Goal: Navigation & Orientation: Find specific page/section

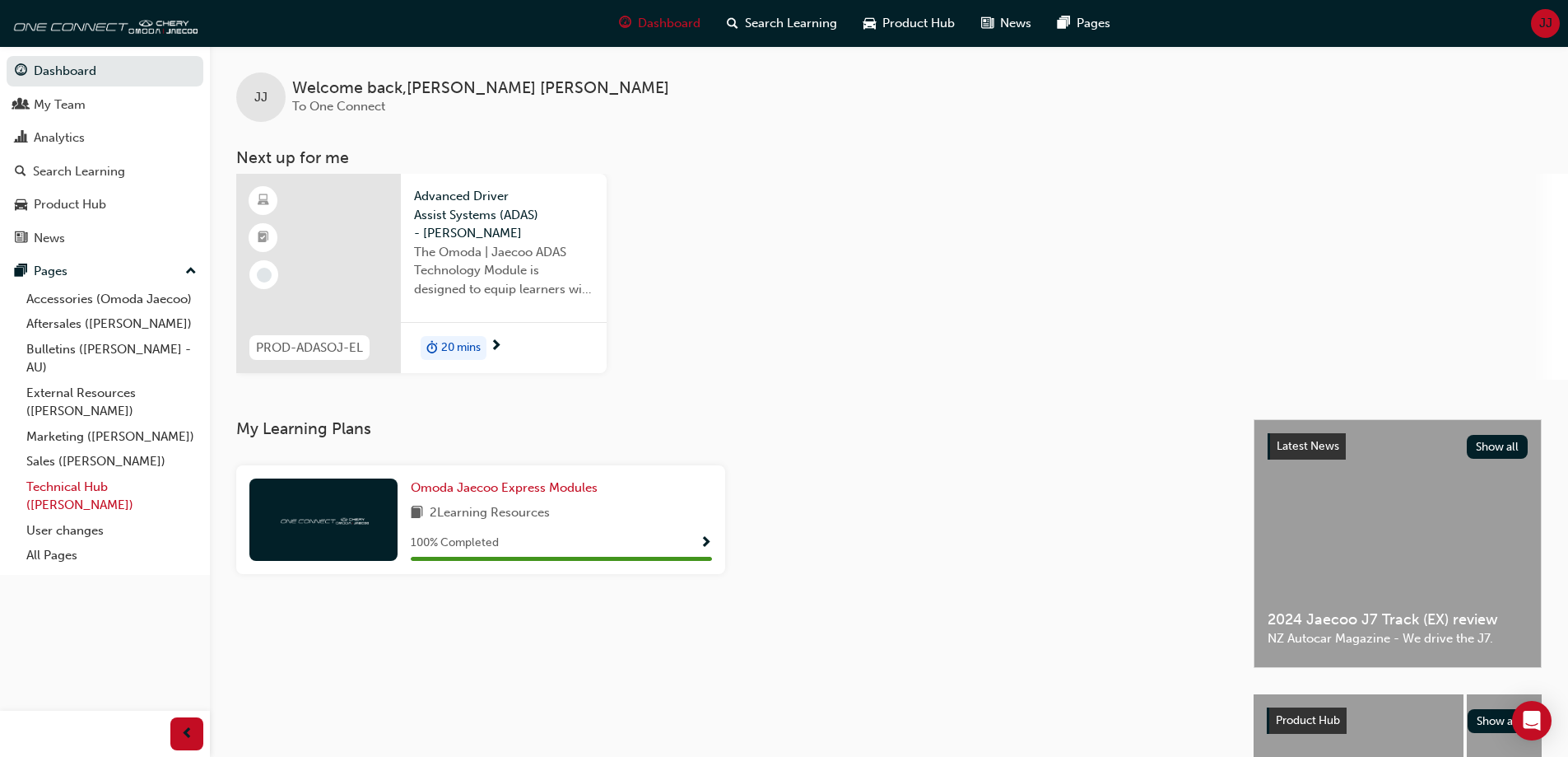
click at [69, 488] on link "Technical Hub ([PERSON_NAME])" at bounding box center [112, 495] width 184 height 43
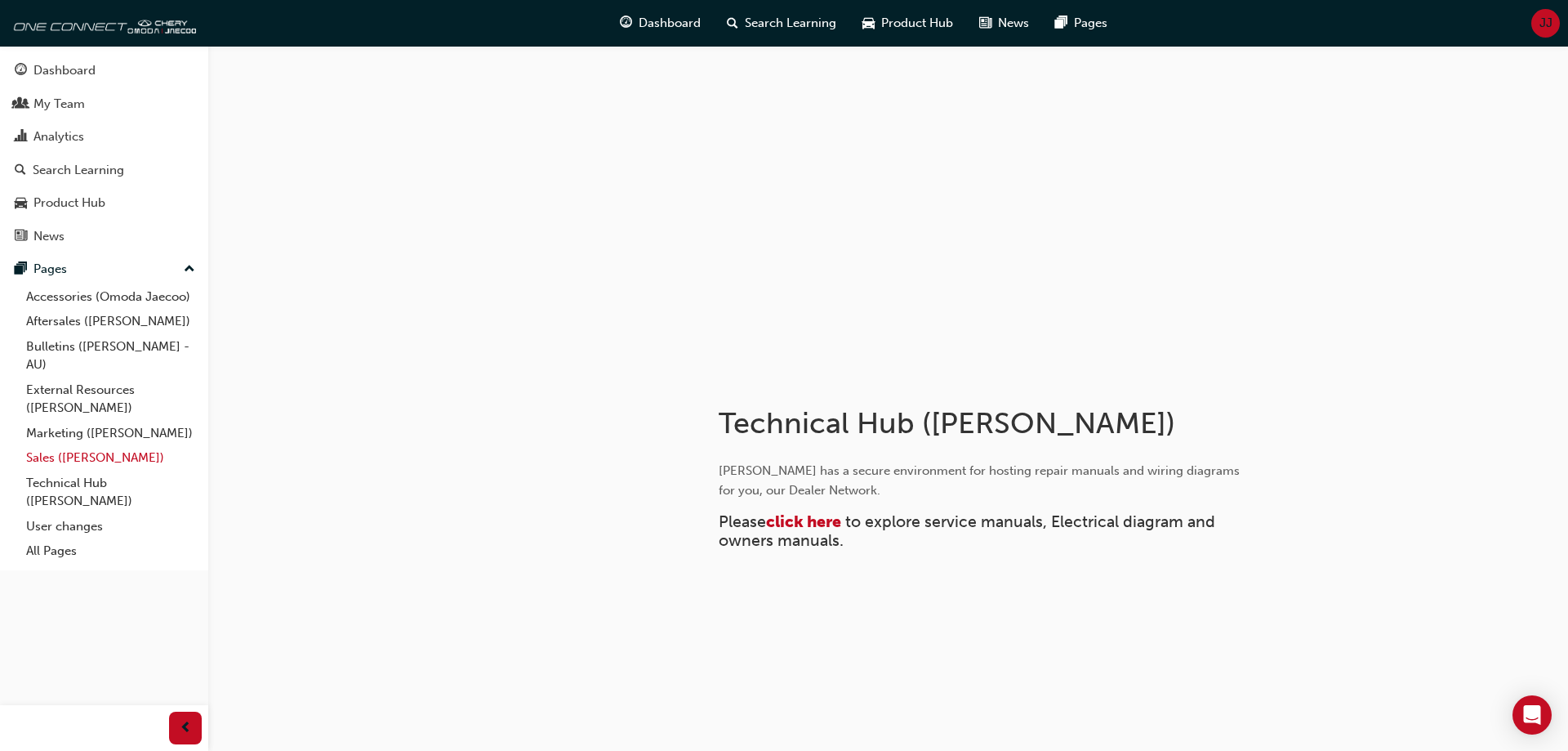
click at [67, 458] on link "Sales ([PERSON_NAME])" at bounding box center [111, 458] width 182 height 26
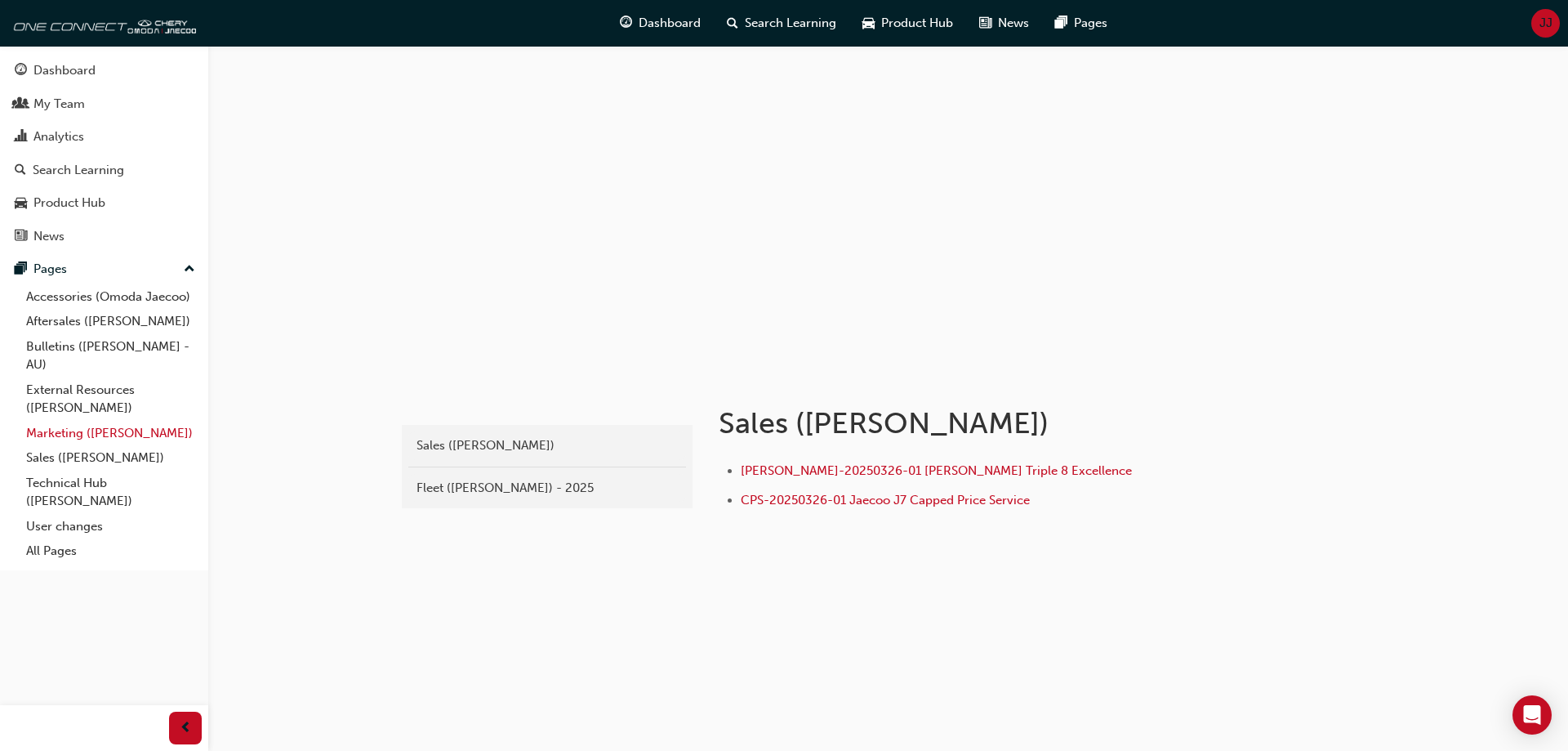
click at [85, 425] on link "Marketing ([PERSON_NAME])" at bounding box center [111, 434] width 182 height 26
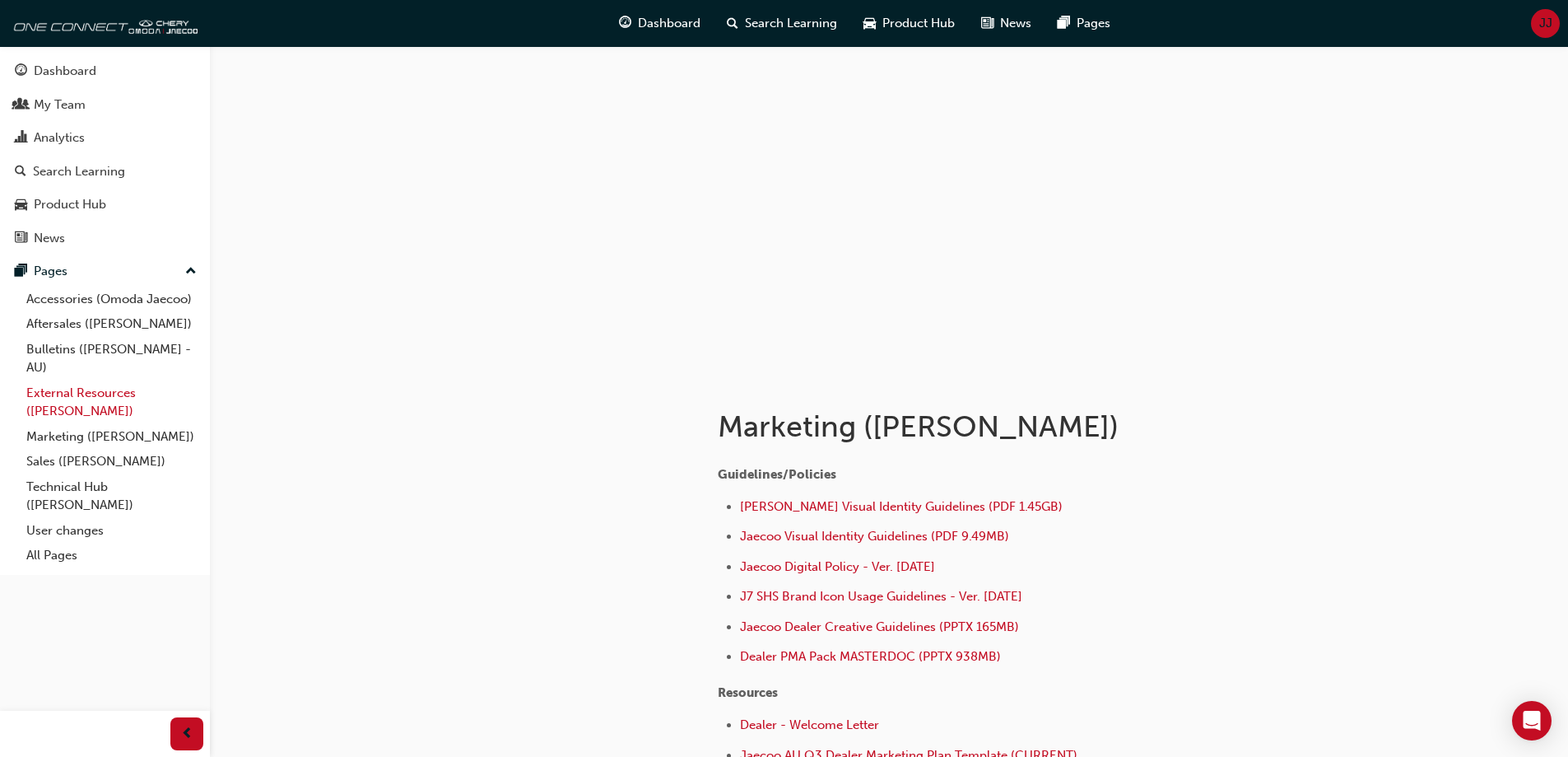
click at [73, 396] on link "External Resources ([PERSON_NAME])" at bounding box center [112, 401] width 184 height 43
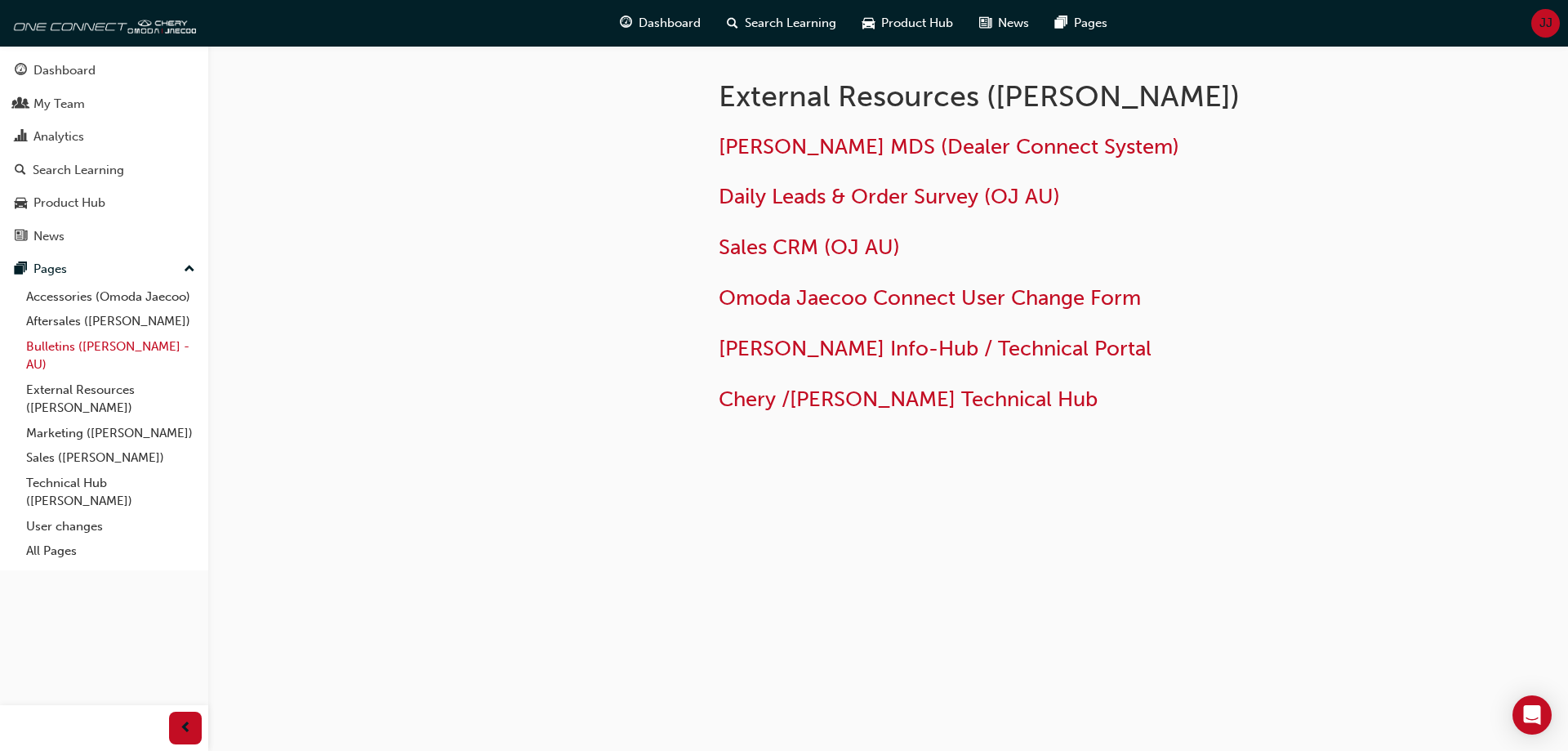
click at [61, 351] on link "Bulletins ([PERSON_NAME] - AU)" at bounding box center [111, 355] width 182 height 43
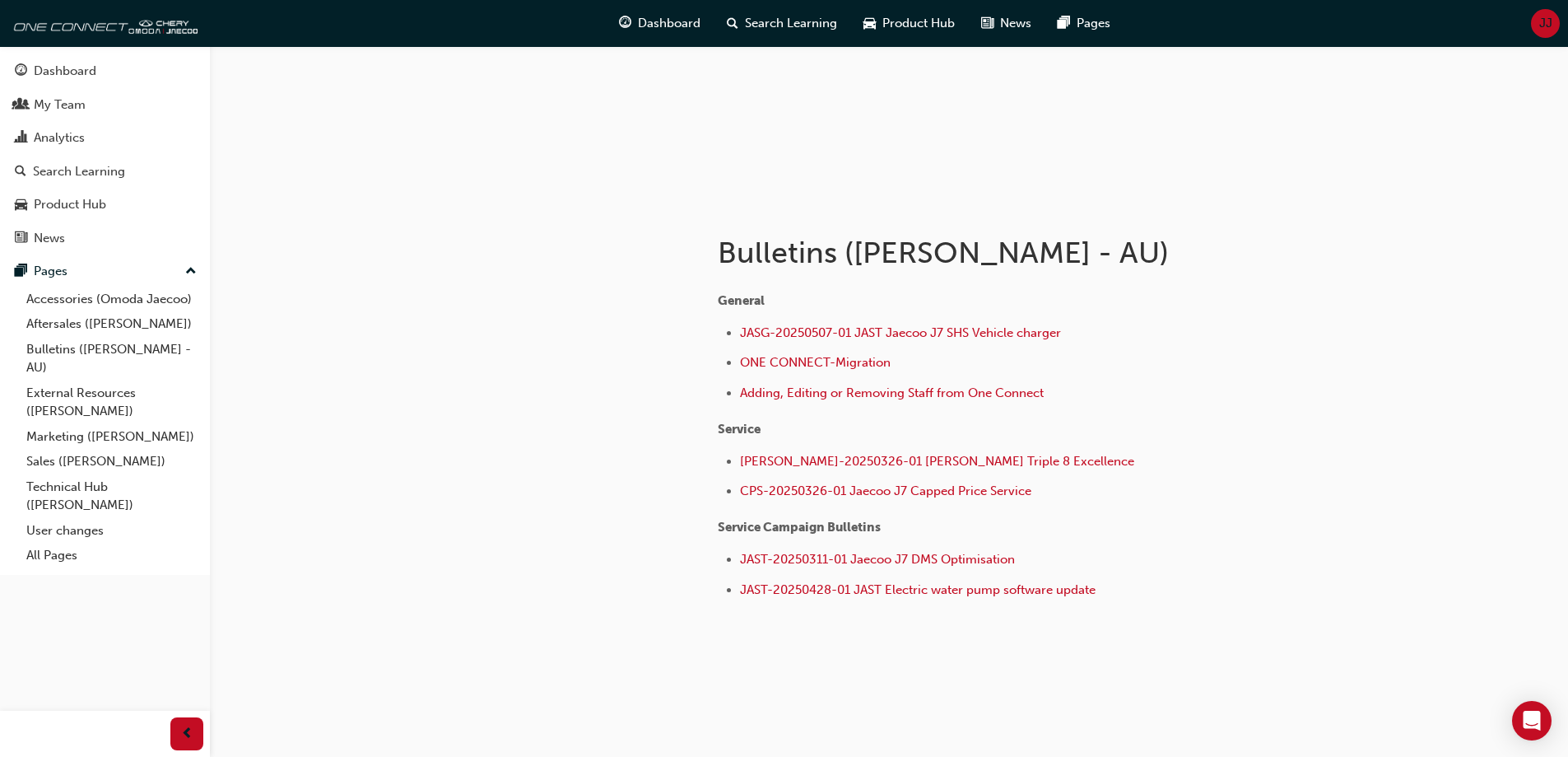
scroll to position [179, 0]
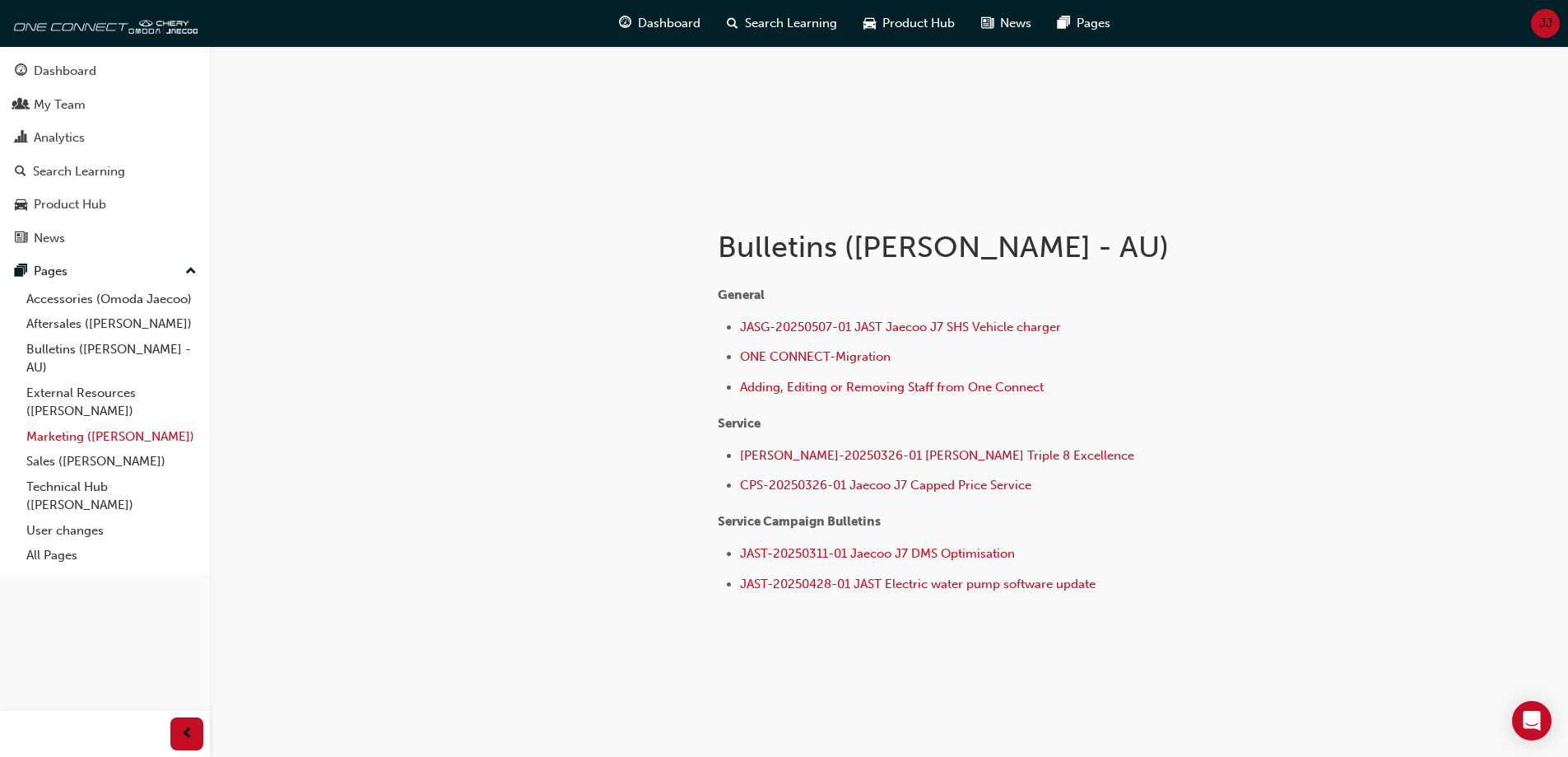
click at [106, 436] on link "Marketing ([PERSON_NAME])" at bounding box center [112, 437] width 184 height 26
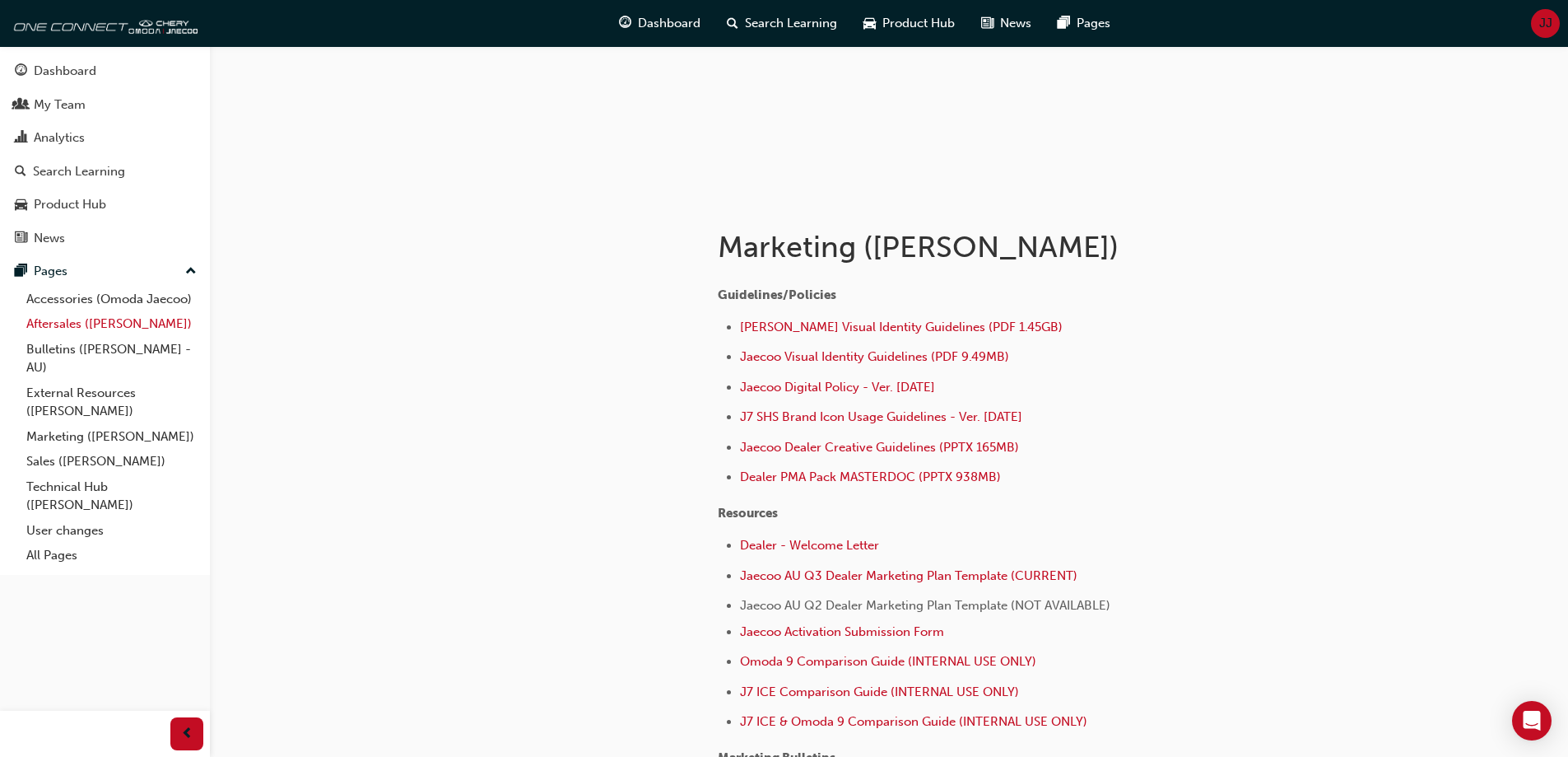
click at [103, 329] on link "Aftersales ([PERSON_NAME])" at bounding box center [112, 324] width 184 height 26
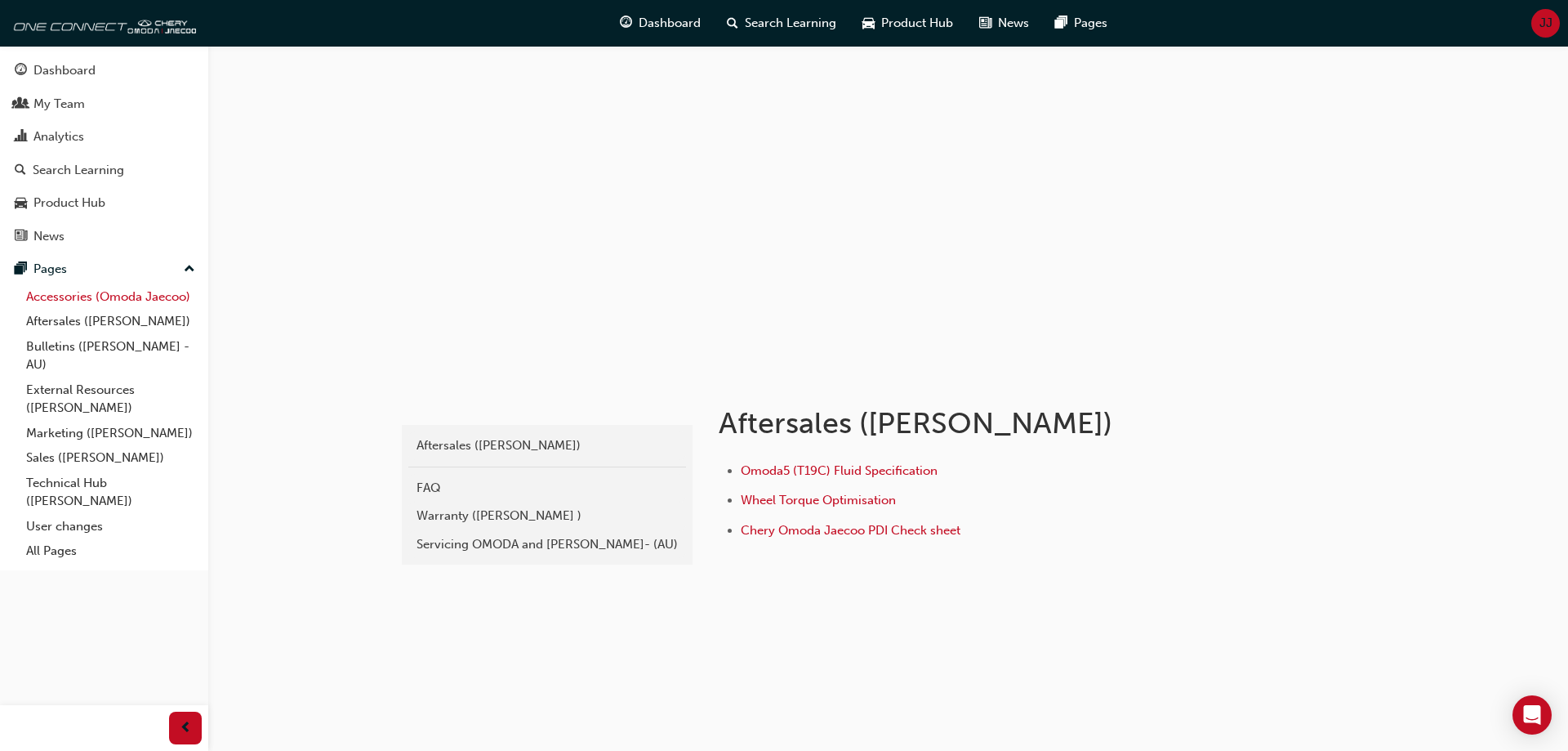
click at [118, 293] on link "Accessories (Omoda Jaecoo)" at bounding box center [111, 297] width 182 height 26
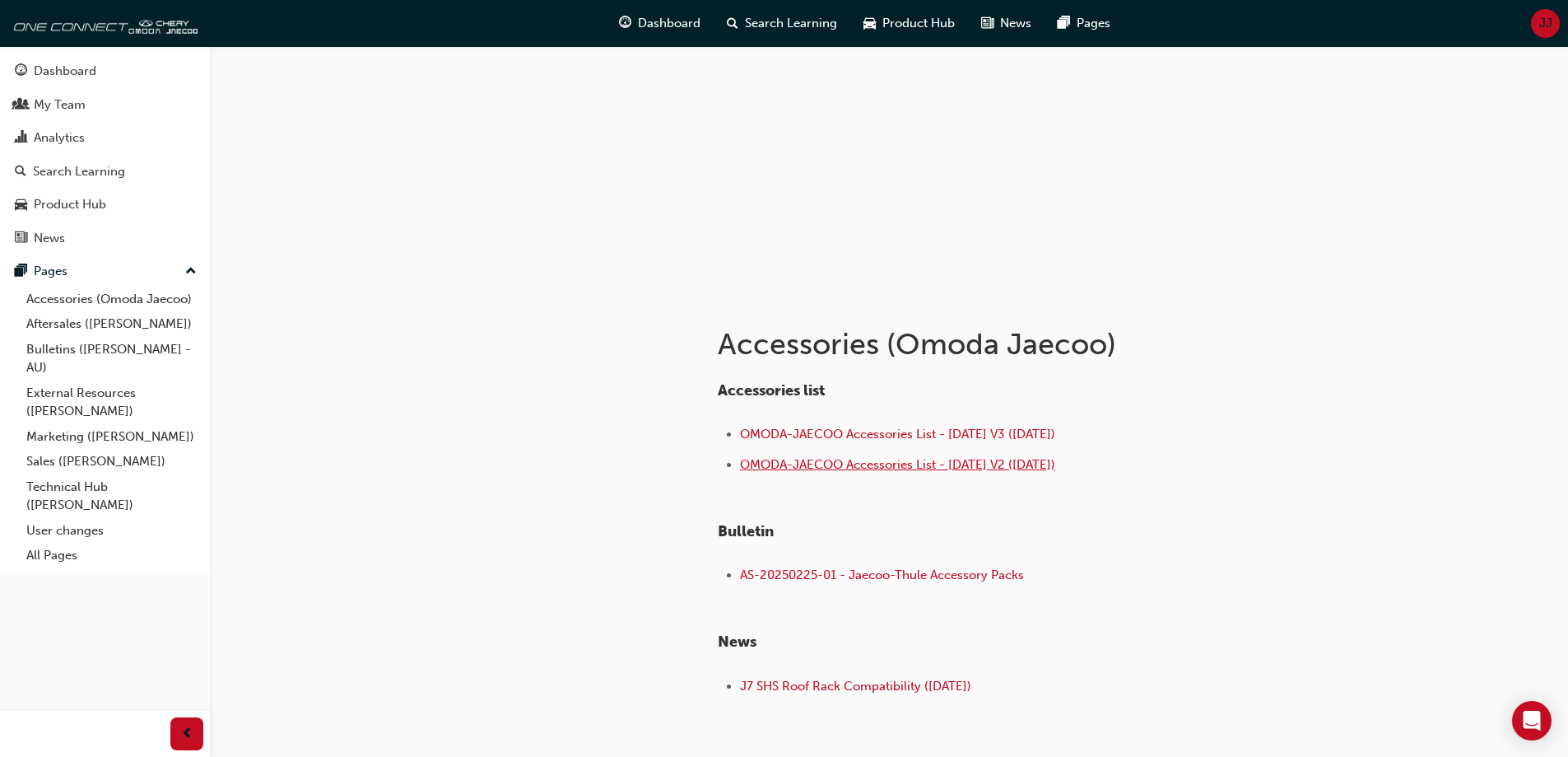
scroll to position [164, 0]
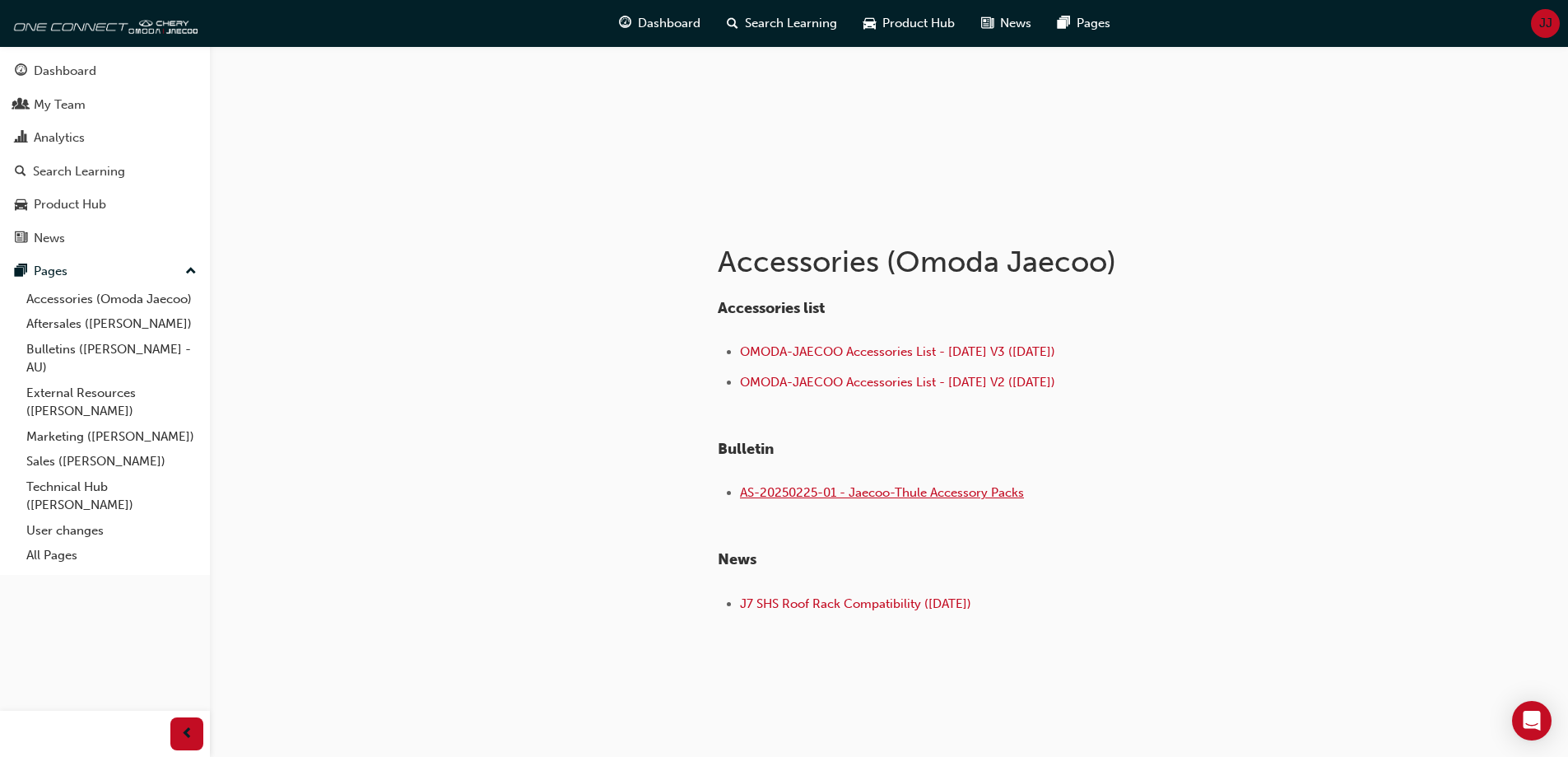
click at [812, 495] on span "AS-20250225-01 - Jaecoo-Thule Accessory Packs" at bounding box center [882, 492] width 284 height 15
